Goal: Task Accomplishment & Management: Use online tool/utility

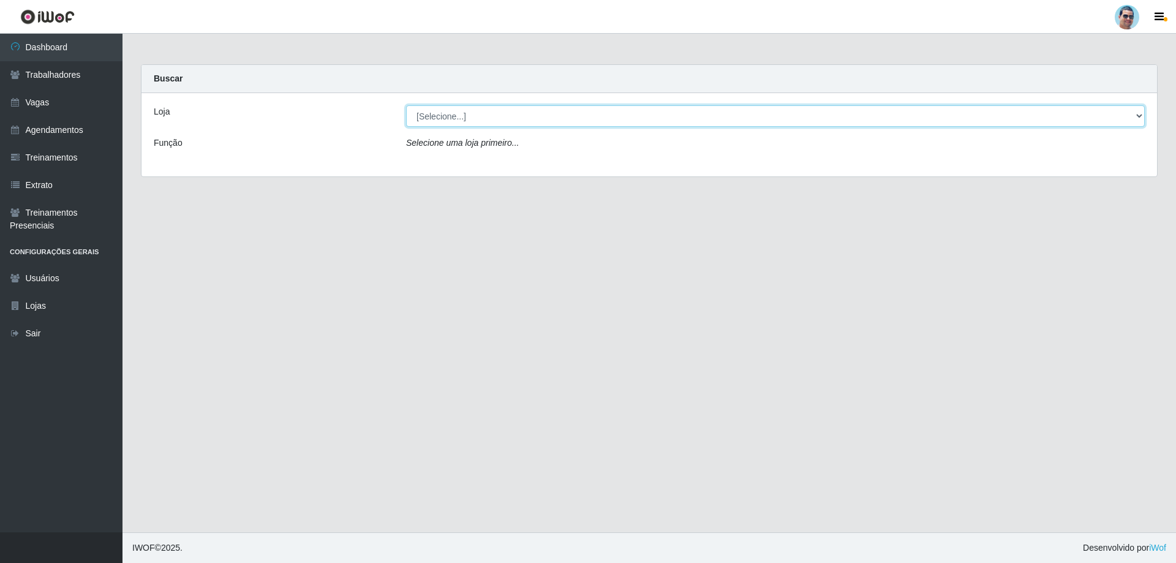
click at [542, 113] on select "[Selecione...] Mercadinho Extrabom" at bounding box center [775, 115] width 739 height 21
select select "175"
click at [406, 105] on select "[Selecione...] Mercadinho Extrabom" at bounding box center [775, 115] width 739 height 21
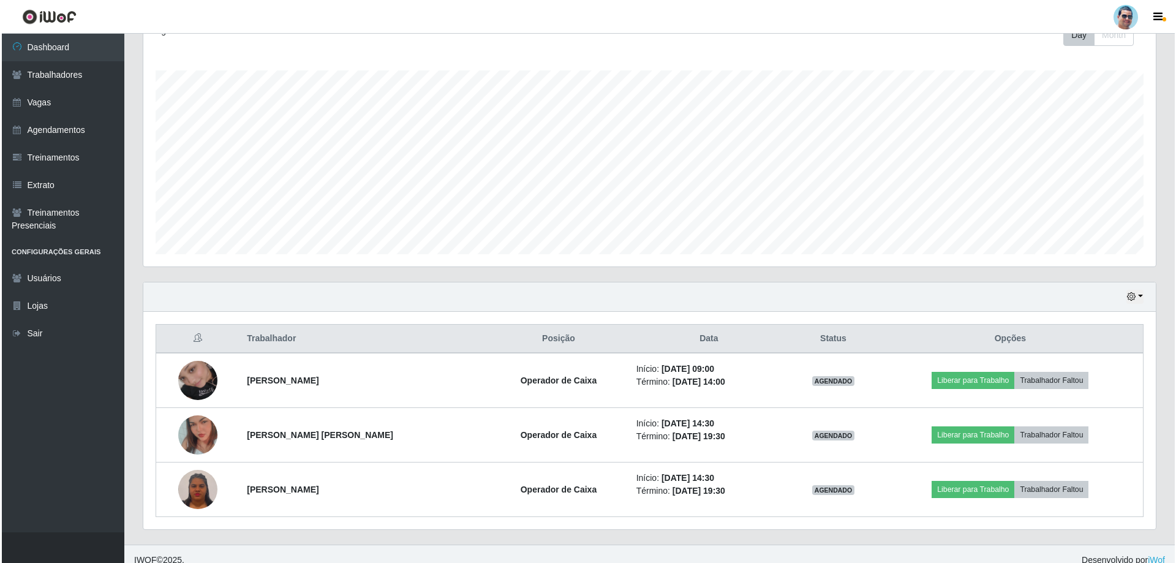
scroll to position [196, 0]
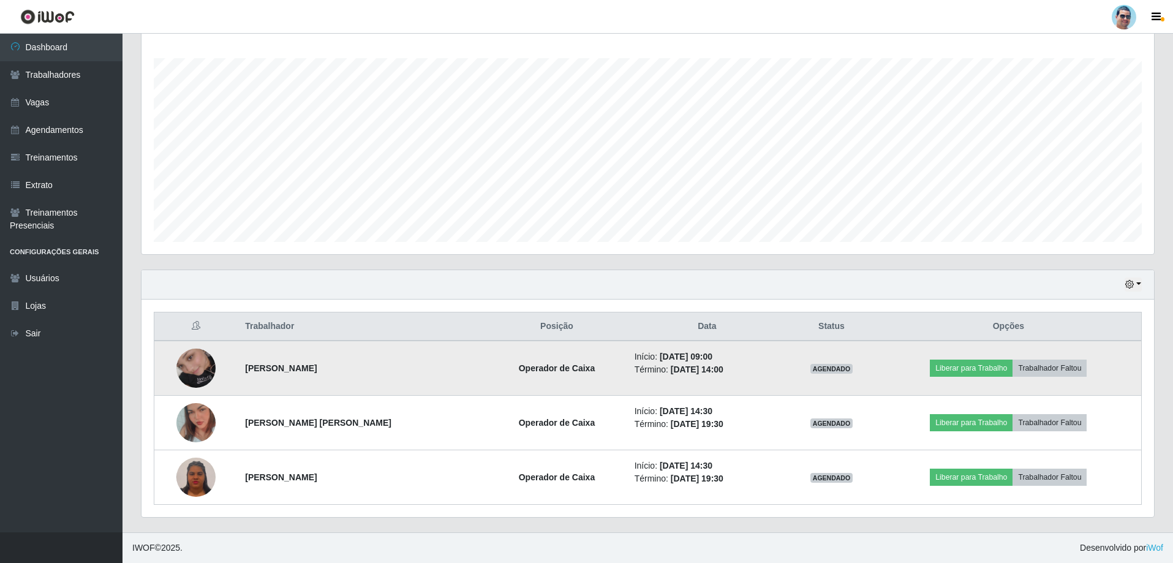
click at [196, 376] on img at bounding box center [195, 368] width 39 height 70
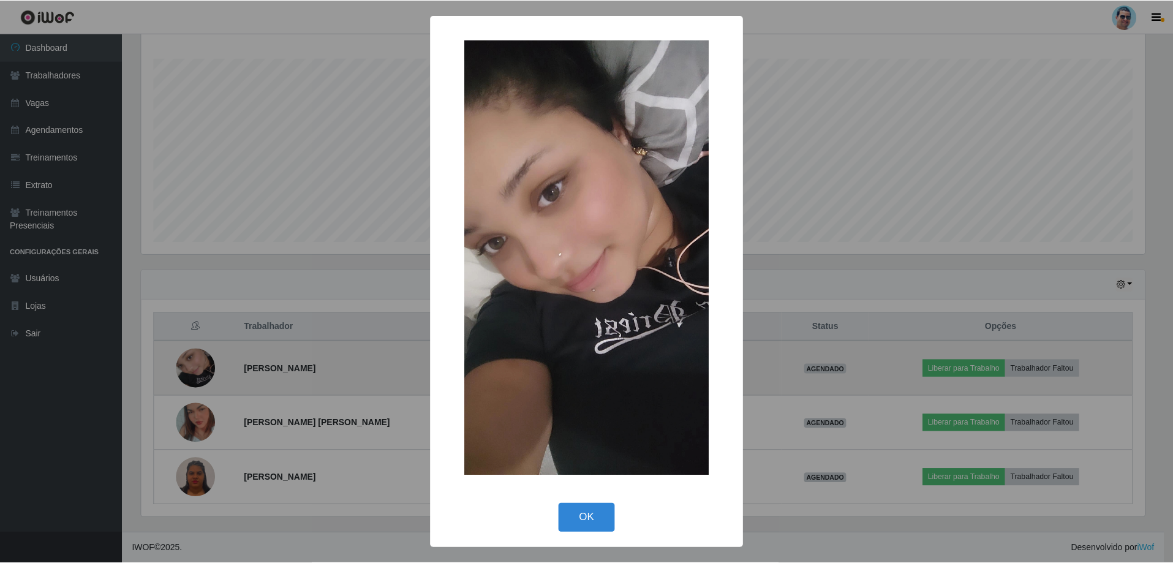
scroll to position [254, 1007]
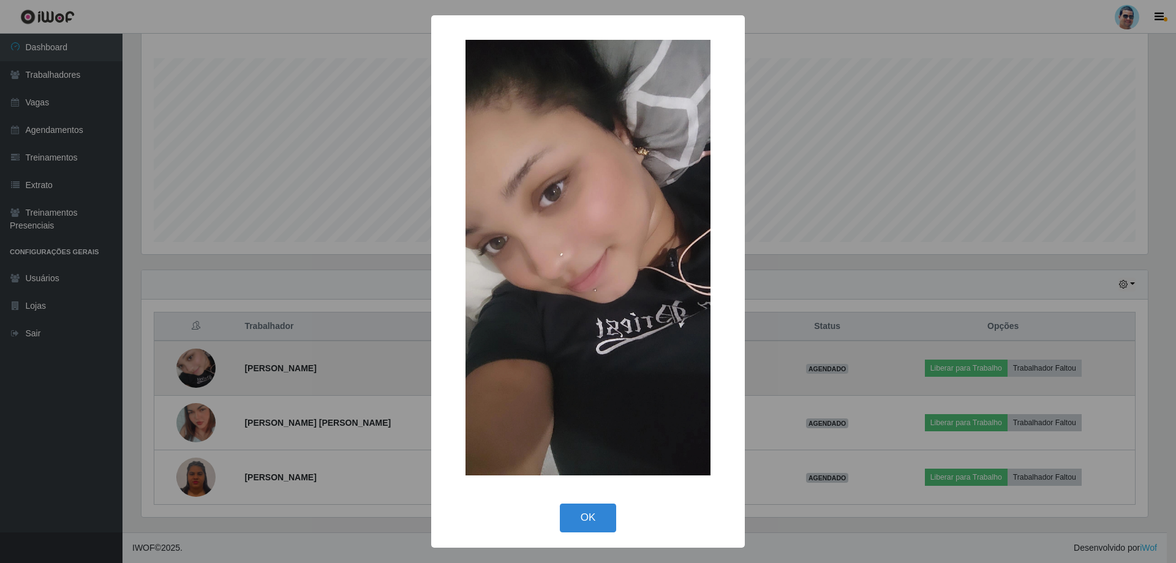
click at [196, 376] on div "× OK Cancel" at bounding box center [588, 281] width 1176 height 563
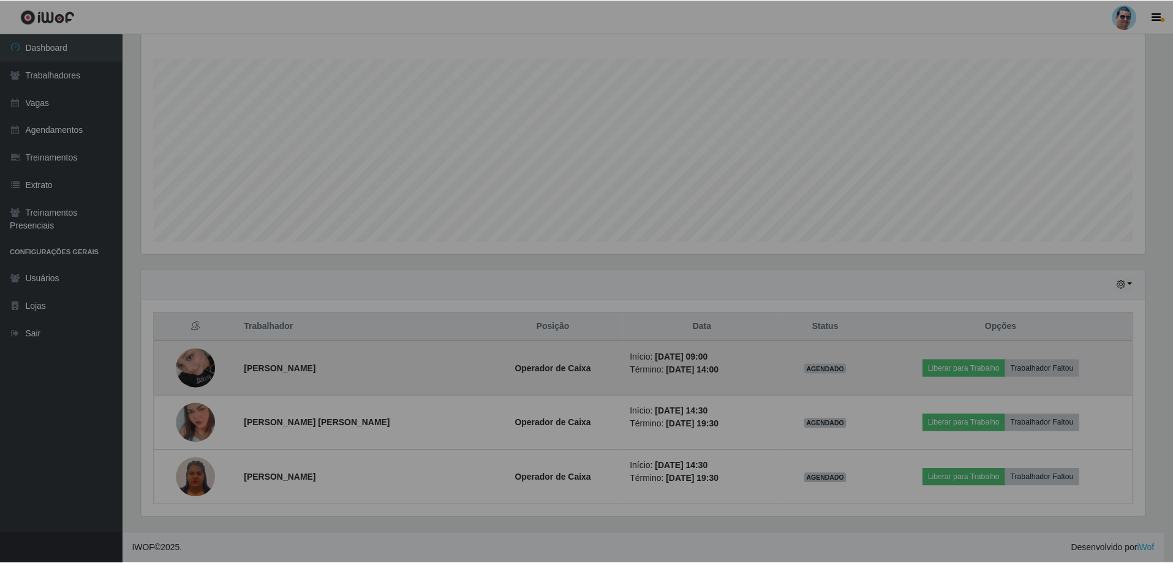
scroll to position [254, 1013]
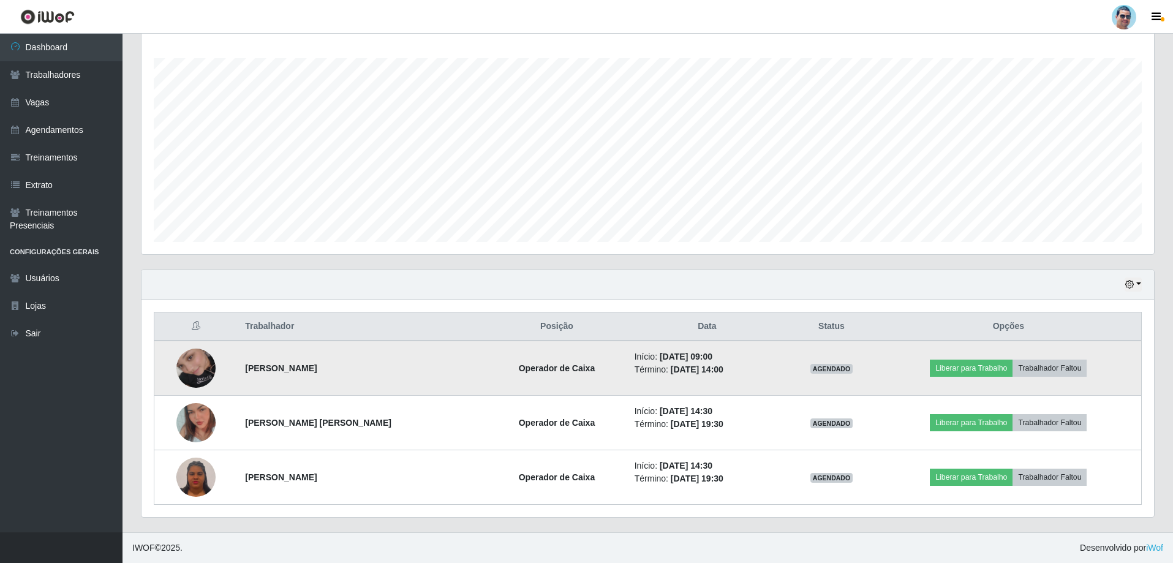
click at [196, 376] on img at bounding box center [195, 368] width 39 height 70
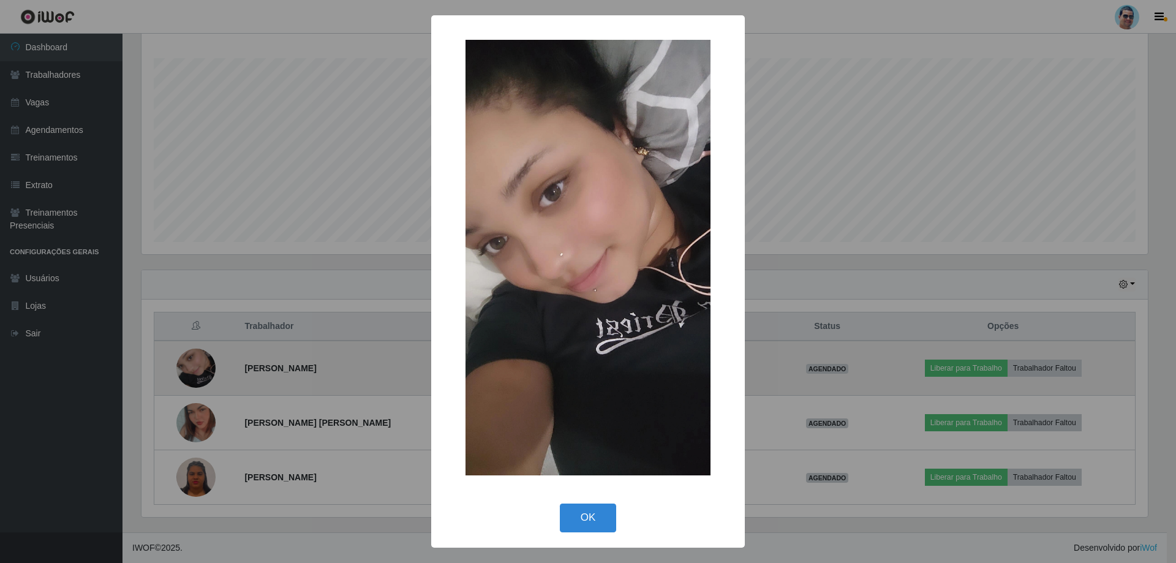
click at [196, 376] on div "× OK Cancel" at bounding box center [588, 281] width 1176 height 563
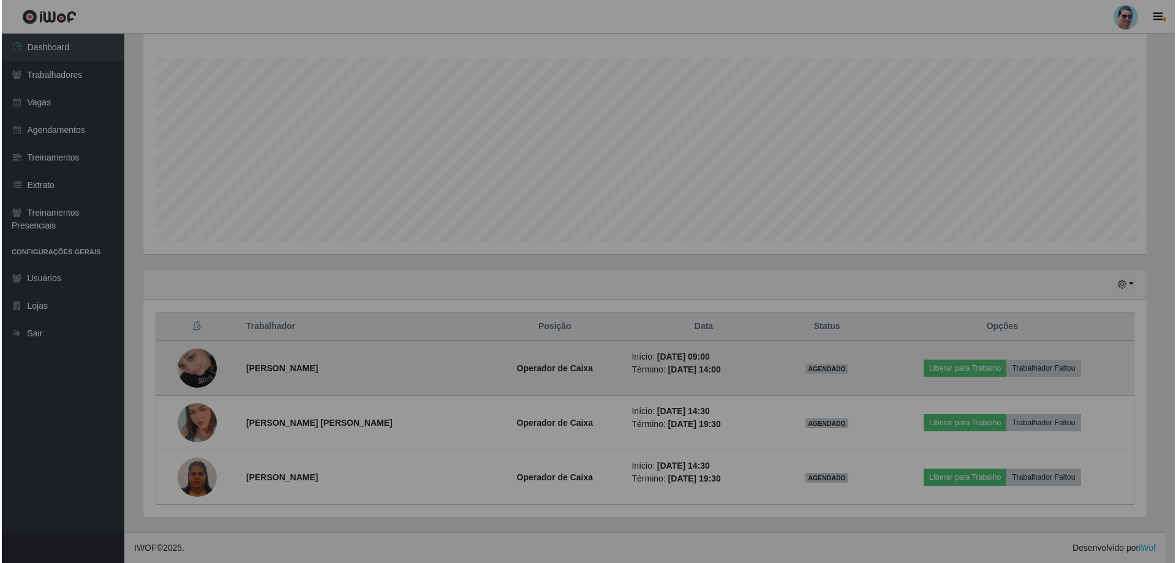
scroll to position [254, 1013]
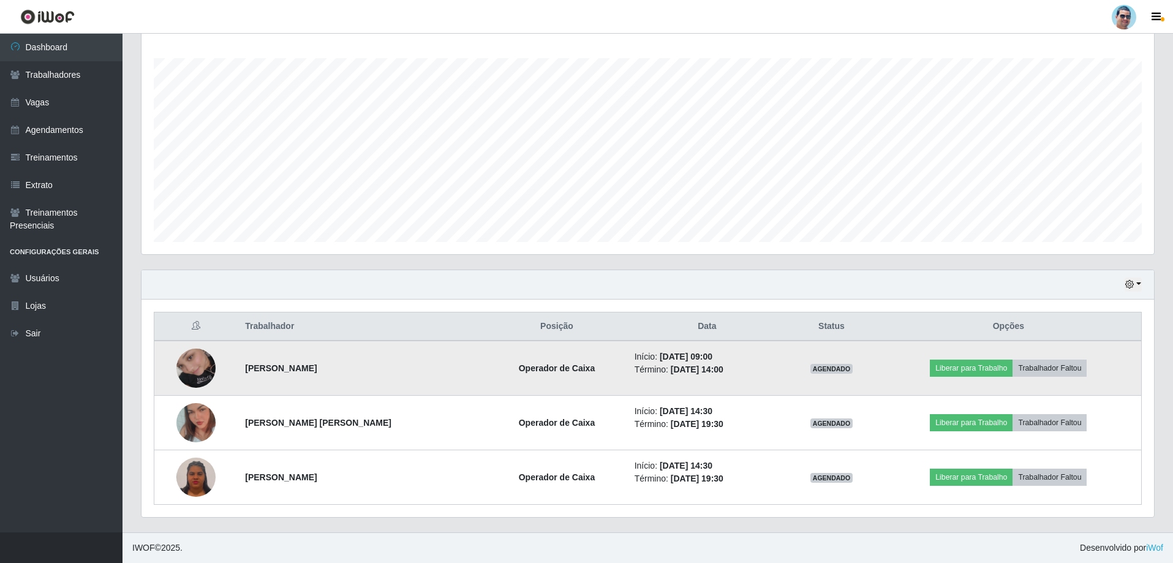
click at [196, 376] on img at bounding box center [195, 368] width 39 height 70
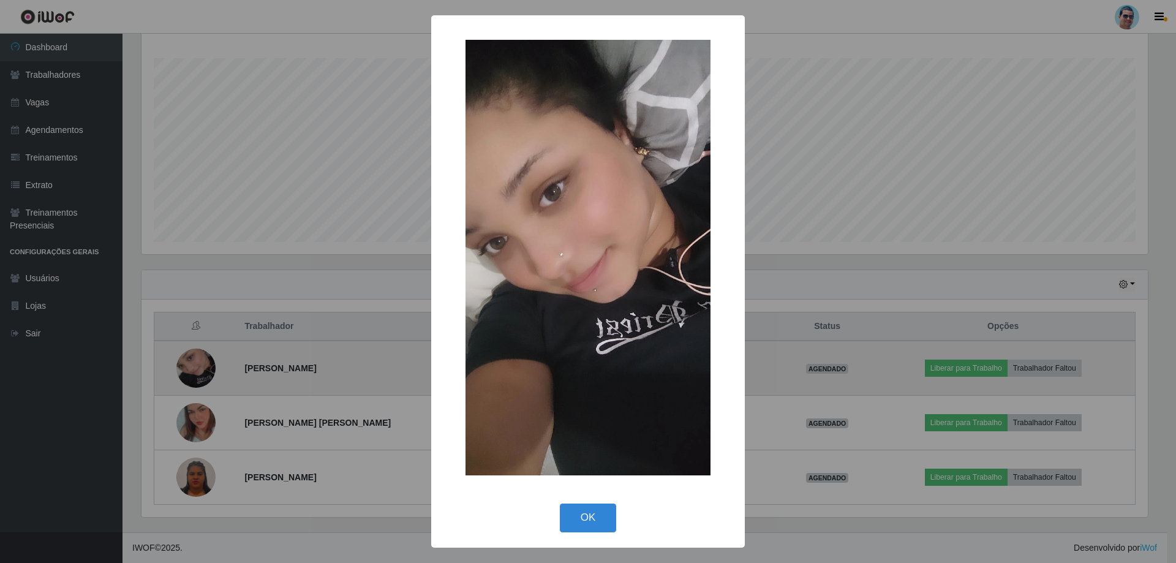
click at [196, 376] on div "× OK Cancel" at bounding box center [588, 281] width 1176 height 563
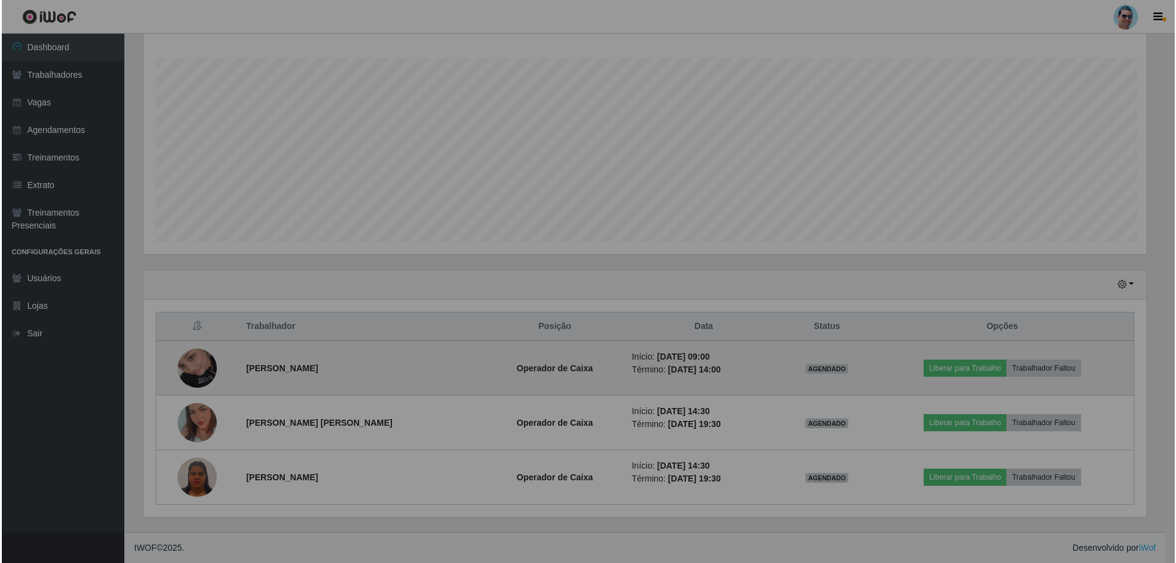
scroll to position [254, 1013]
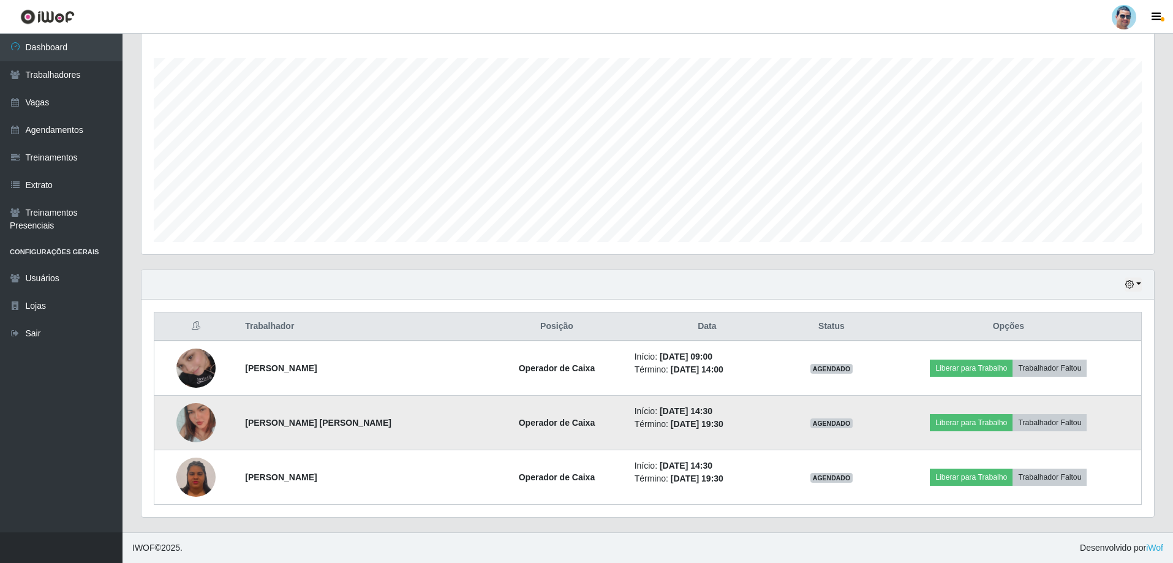
click at [195, 434] on img at bounding box center [195, 423] width 39 height 70
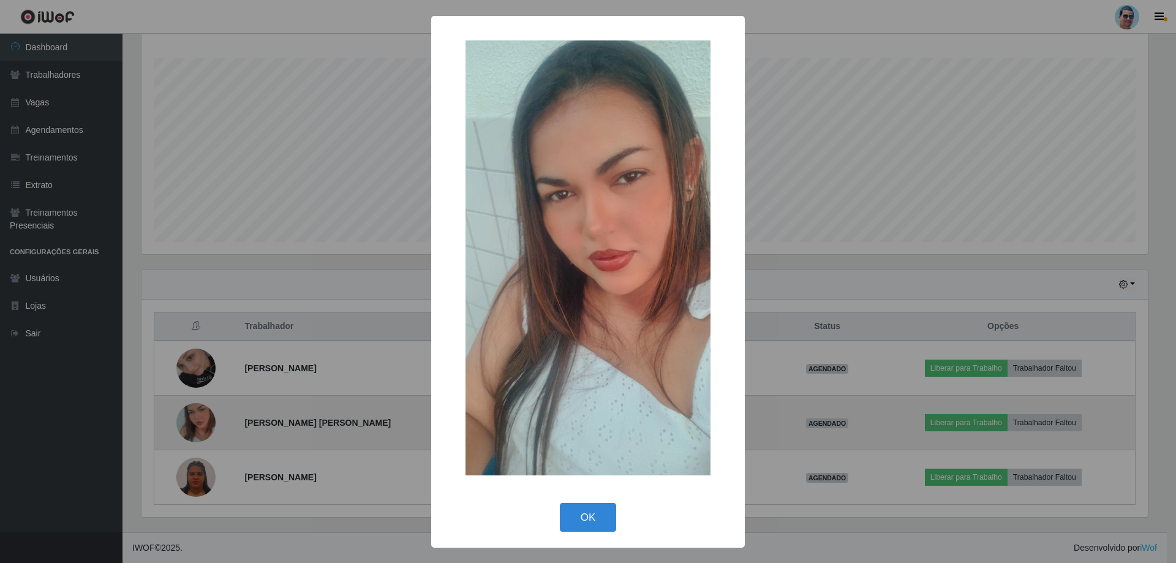
click at [195, 432] on div "× OK Cancel" at bounding box center [588, 281] width 1176 height 563
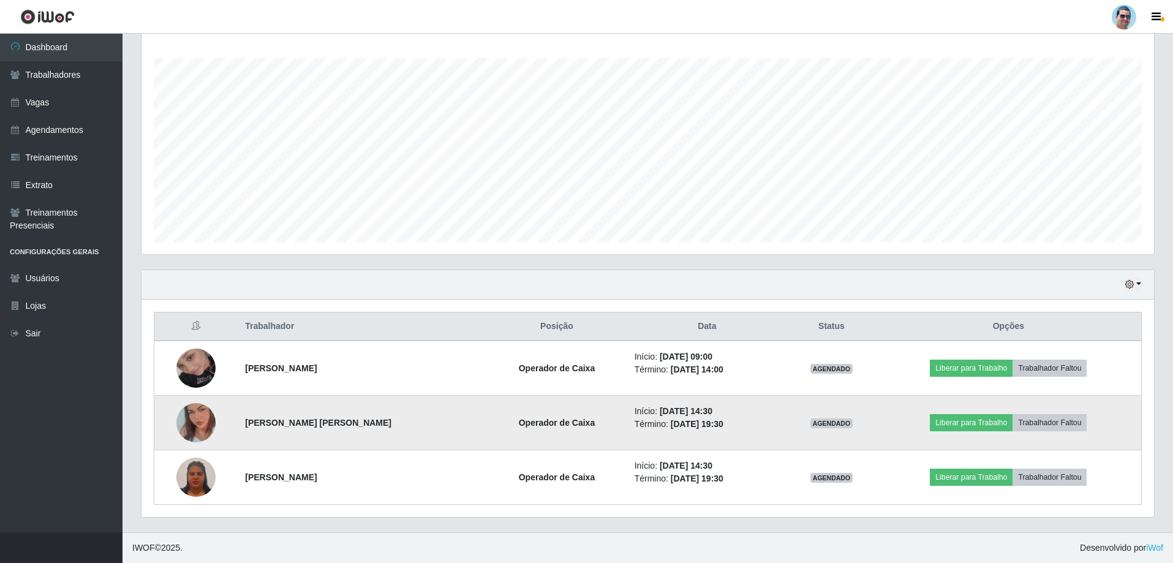
scroll to position [254, 1013]
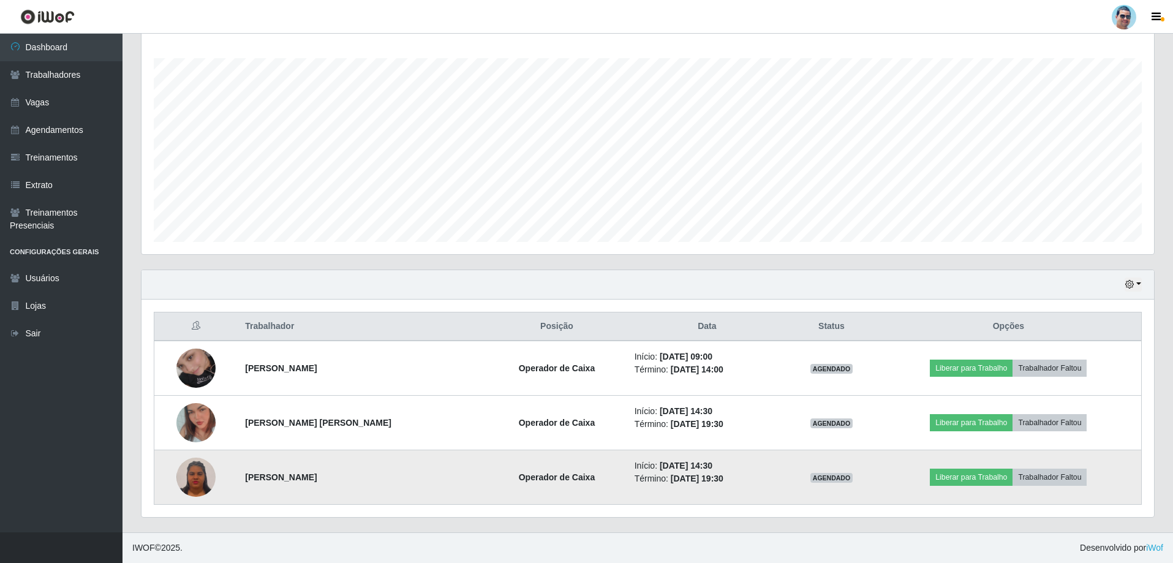
click at [187, 479] on img at bounding box center [195, 477] width 39 height 42
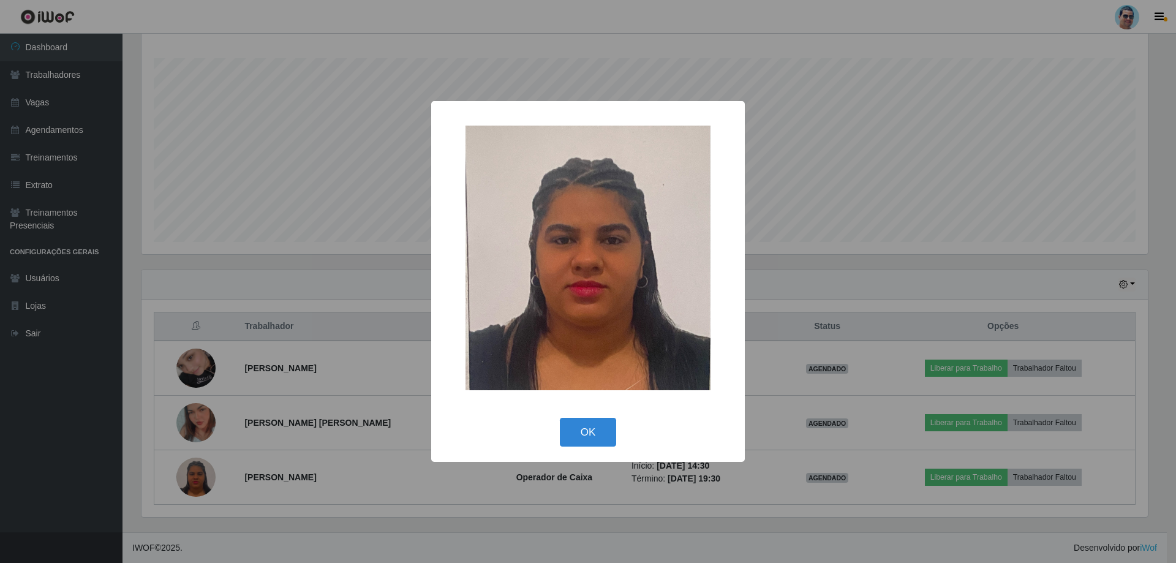
click at [188, 470] on div "× OK Cancel" at bounding box center [588, 281] width 1176 height 563
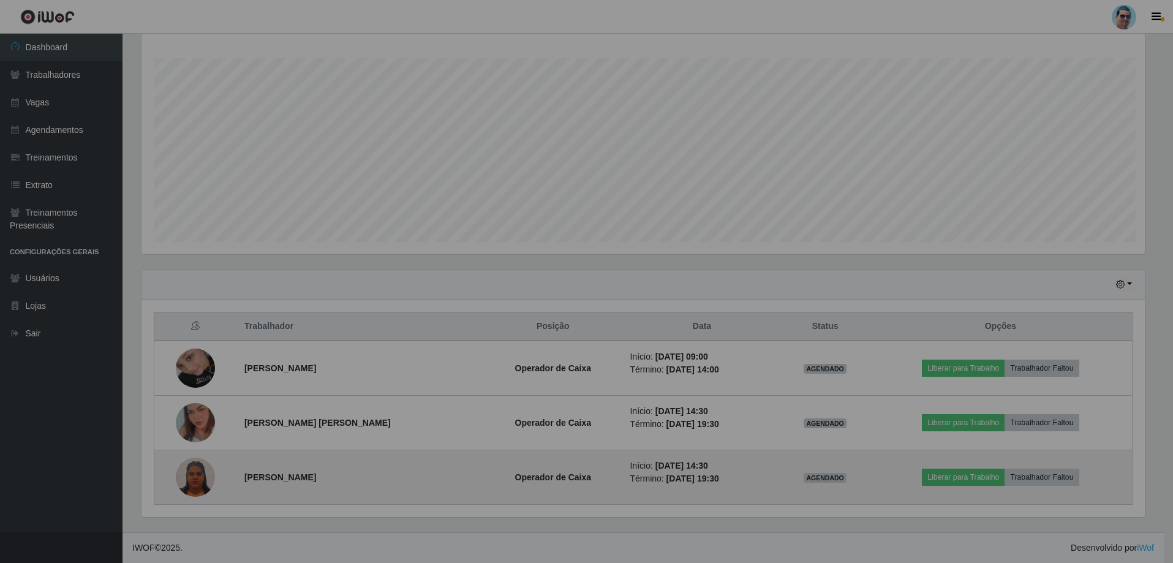
scroll to position [254, 1013]
